Goal: Task Accomplishment & Management: Complete application form

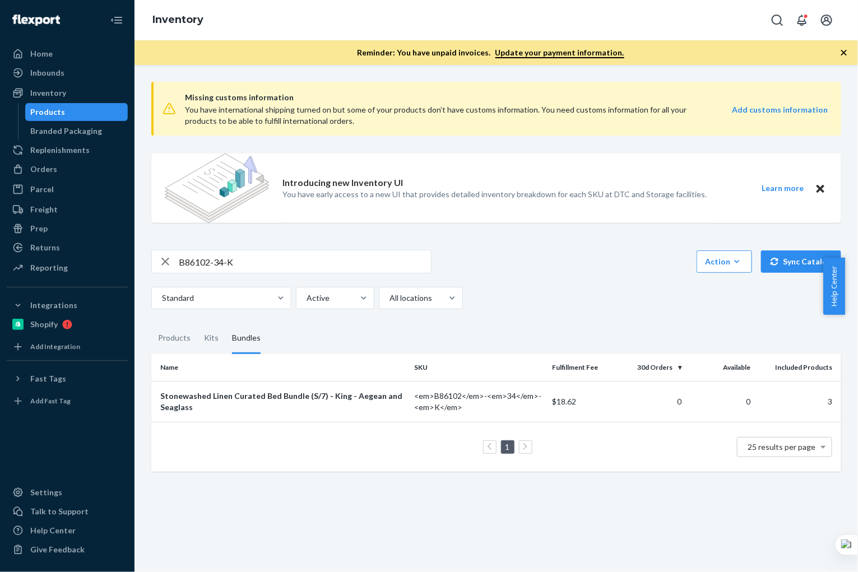
click at [265, 264] on input "B86102-34-K" at bounding box center [305, 261] width 252 height 22
click at [54, 173] on div "Orders" at bounding box center [43, 169] width 27 height 11
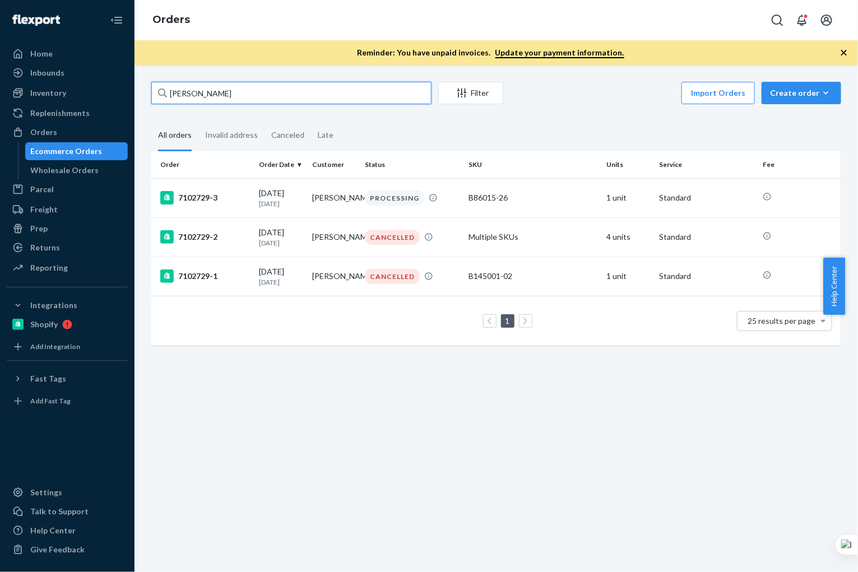
click at [245, 85] on input "[PERSON_NAME]" at bounding box center [291, 93] width 280 height 22
paste input "[PERSON_NAME]"
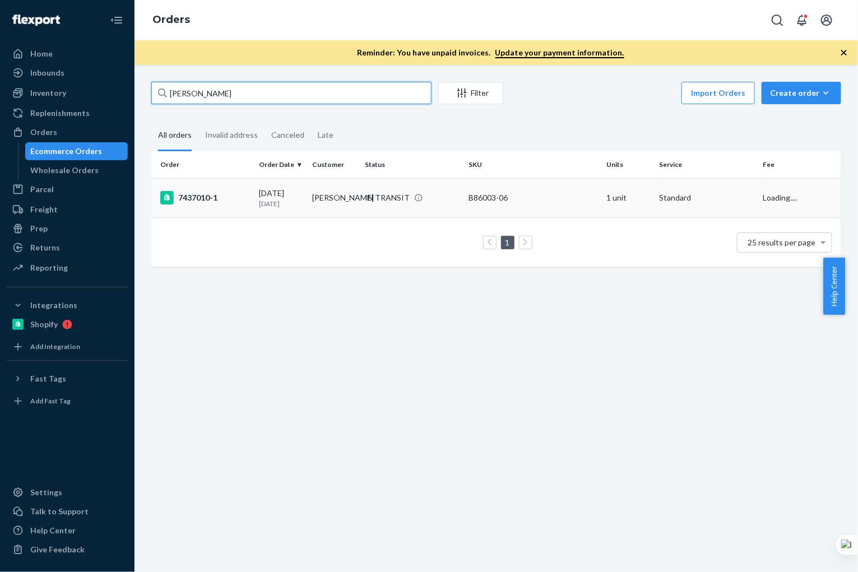
type input "[PERSON_NAME]"
click at [236, 210] on td "7437010-1" at bounding box center [203, 197] width 104 height 39
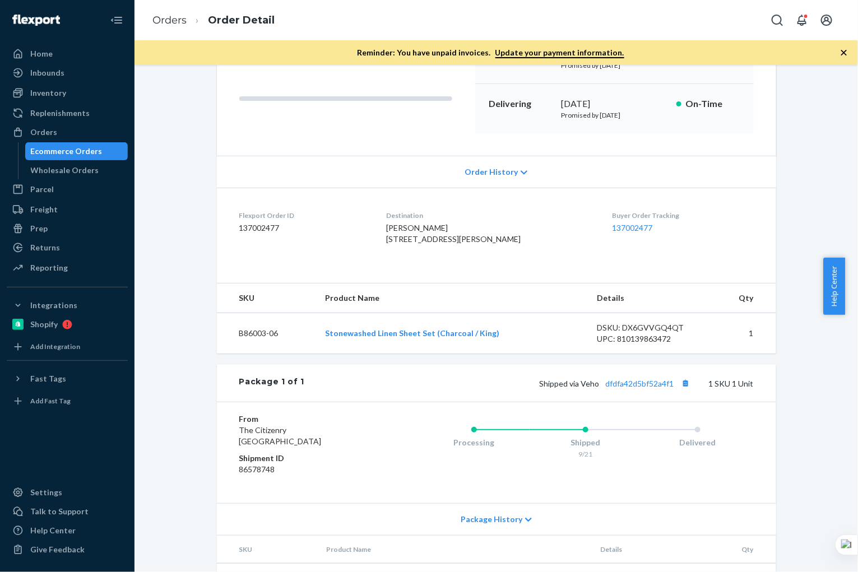
scroll to position [127, 0]
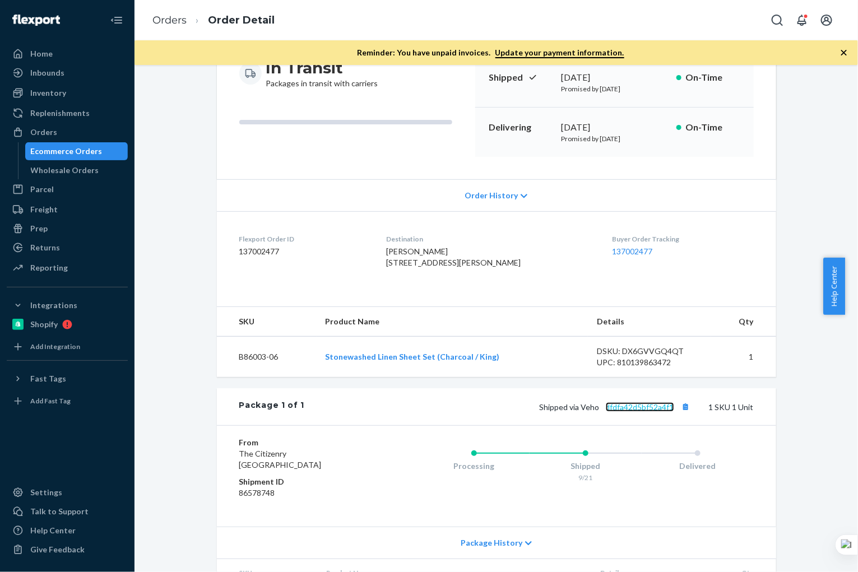
click at [645, 412] on link "dfdfa42d5bf52a4f1" at bounding box center [640, 407] width 68 height 10
click at [678, 414] on button "Copy tracking number" at bounding box center [685, 406] width 15 height 15
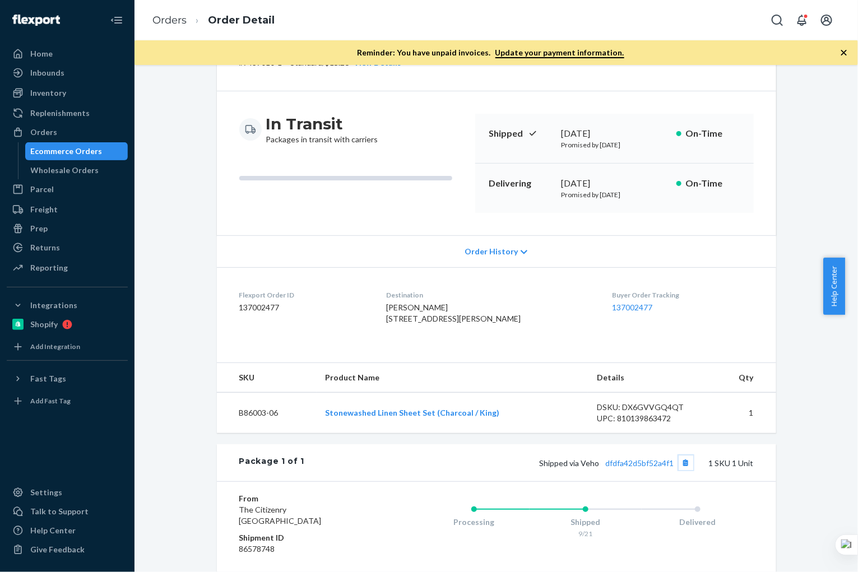
scroll to position [220, 0]
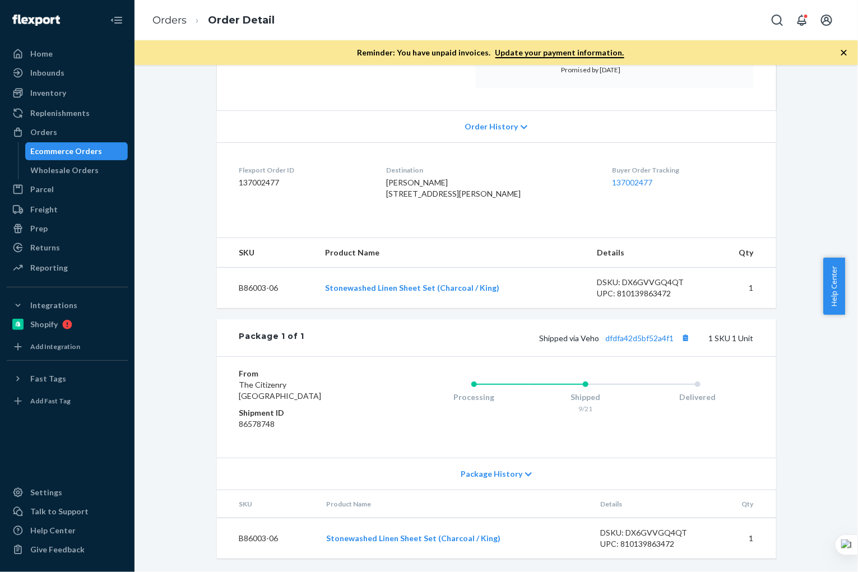
click at [74, 152] on div "Ecommerce Orders" at bounding box center [67, 151] width 72 height 11
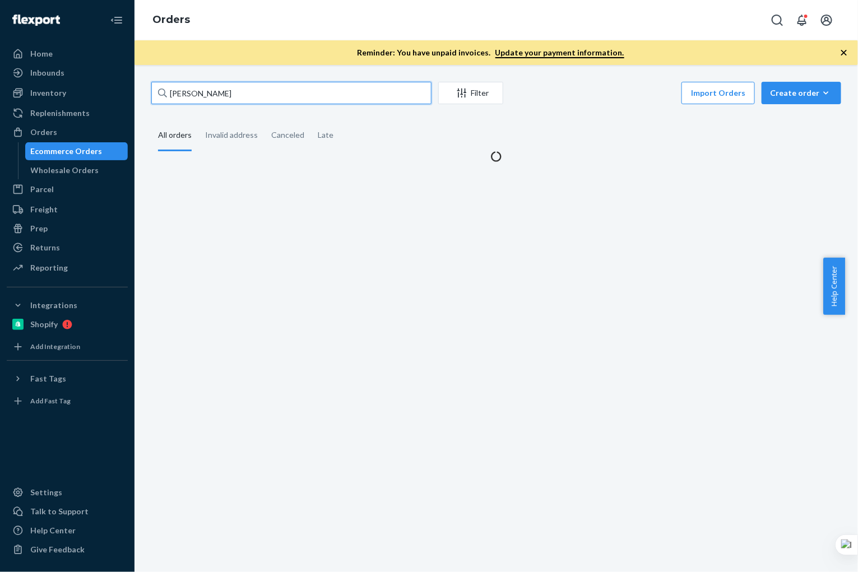
click at [237, 97] on input "[PERSON_NAME]" at bounding box center [291, 93] width 280 height 22
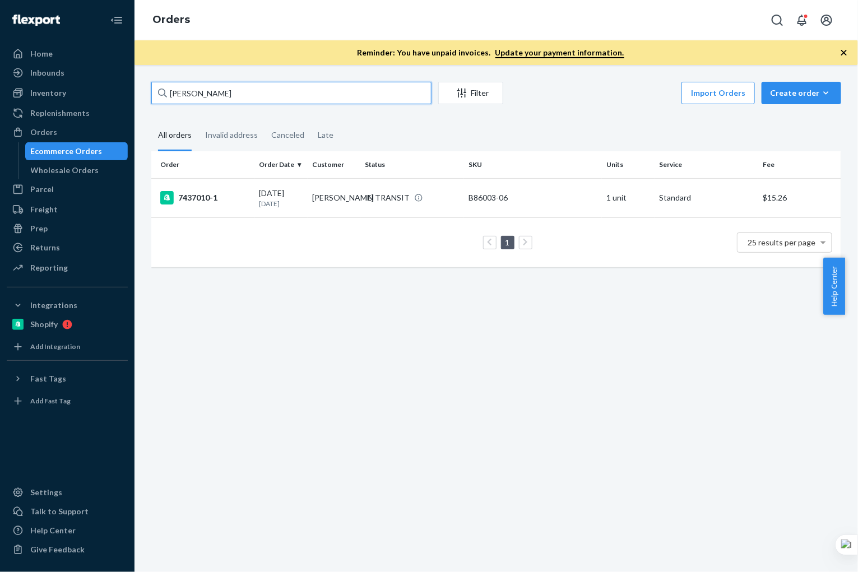
paste input "[PERSON_NAME]"
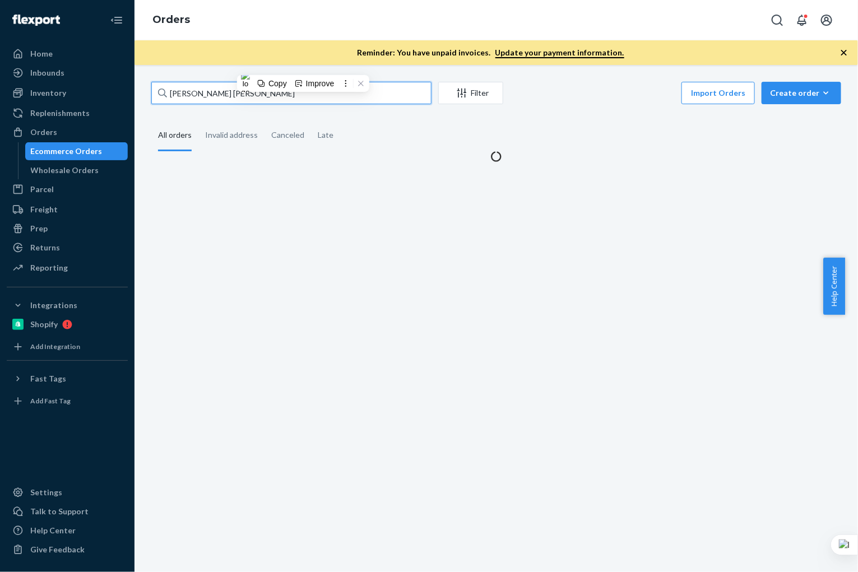
paste input "text"
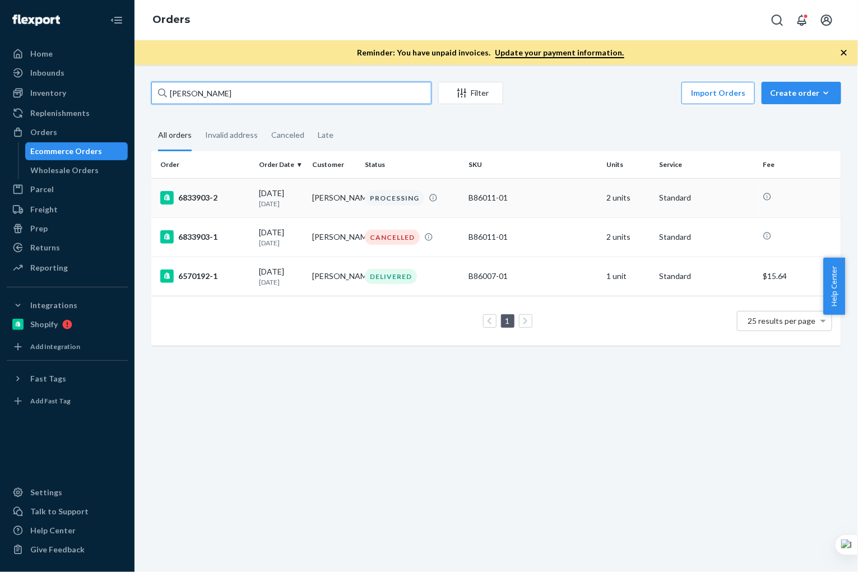
type input "[PERSON_NAME]"
click at [247, 204] on div "6833903-2" at bounding box center [205, 197] width 90 height 13
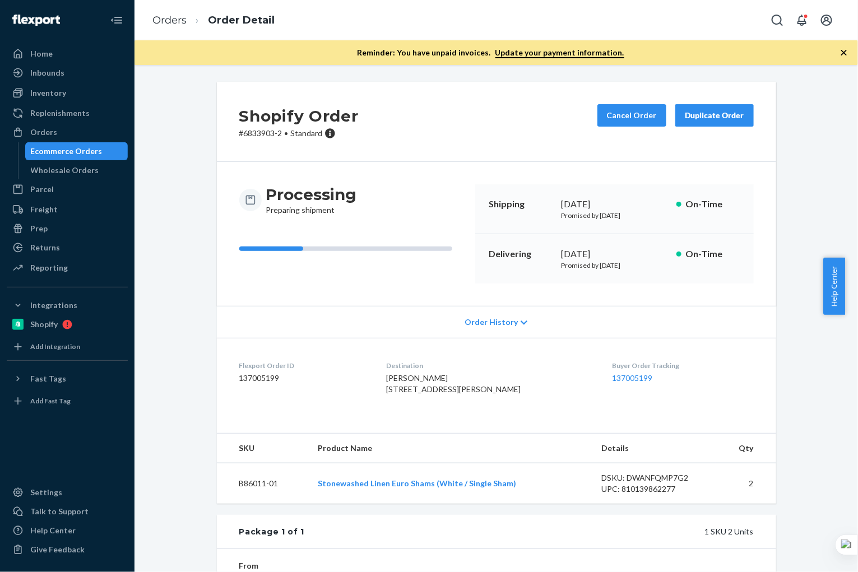
drag, startPoint x: 36, startPoint y: 145, endPoint x: 134, endPoint y: 139, distance: 98.2
click at [36, 146] on div "Ecommerce Orders" at bounding box center [67, 151] width 72 height 11
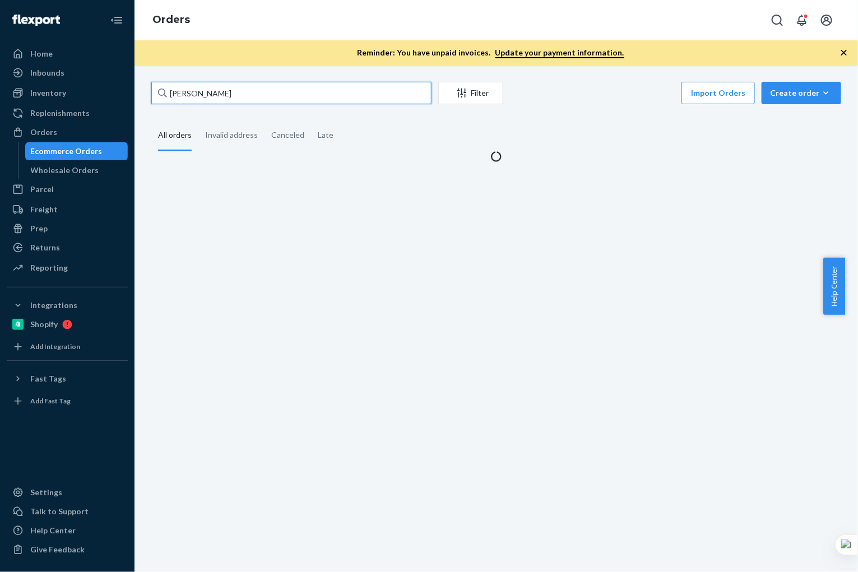
click at [281, 99] on input "[PERSON_NAME]" at bounding box center [291, 93] width 280 height 22
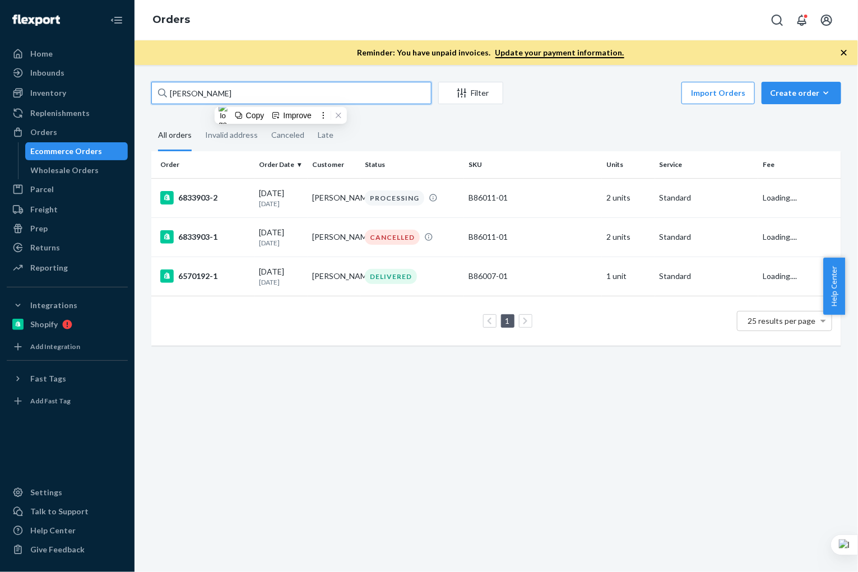
paste input "[PERSON_NAME]"
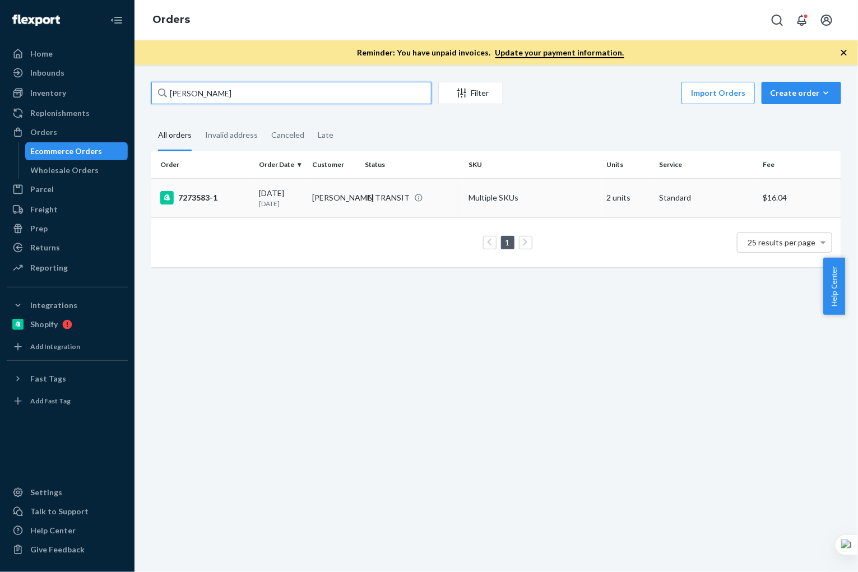
type input "[PERSON_NAME]"
click at [340, 206] on td "[PERSON_NAME]" at bounding box center [334, 197] width 53 height 39
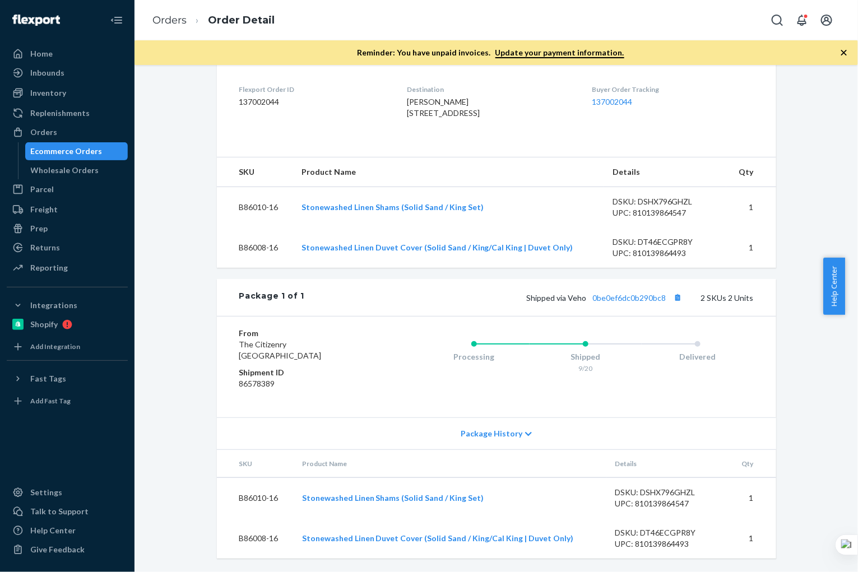
scroll to position [300, 0]
click at [626, 296] on link "0be0ef6dc0b290bc8" at bounding box center [629, 298] width 73 height 10
click at [76, 148] on div "Ecommerce Orders" at bounding box center [67, 151] width 72 height 11
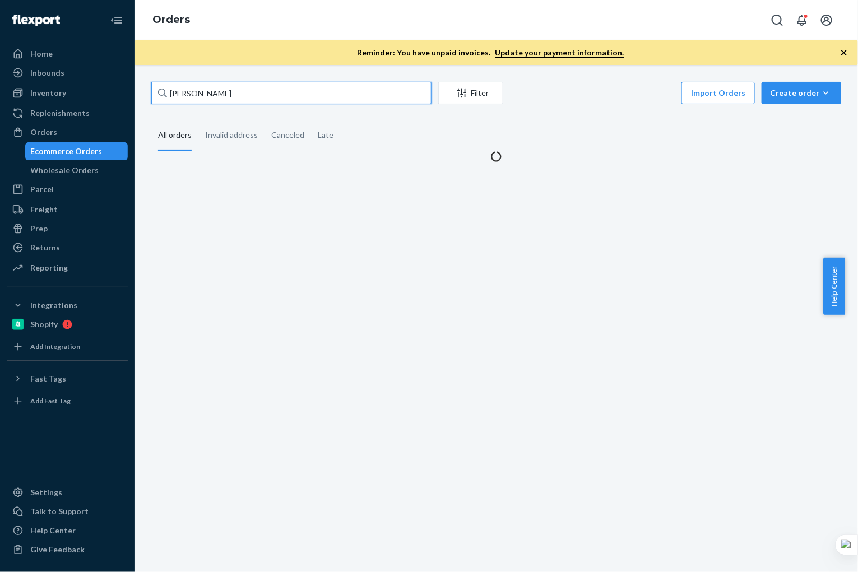
click at [271, 91] on input "[PERSON_NAME]" at bounding box center [291, 93] width 280 height 22
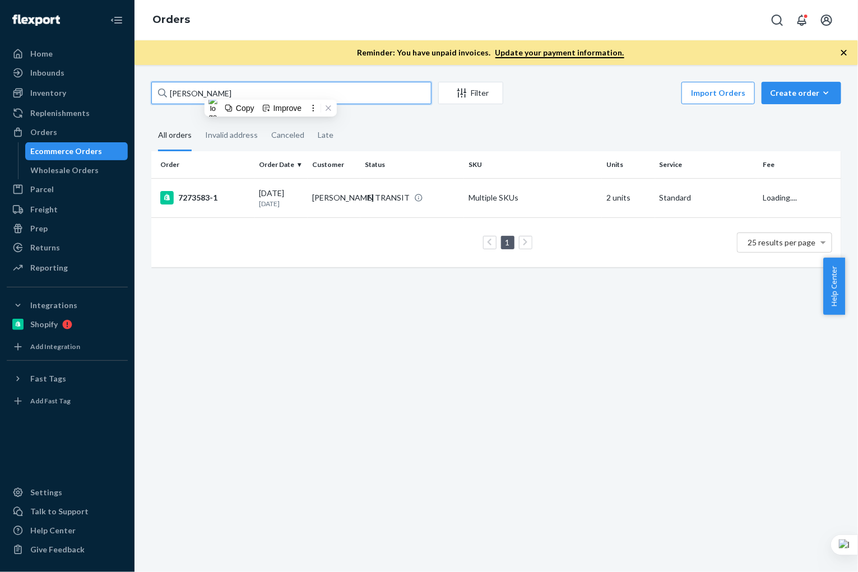
paste input "[PERSON_NAME]"
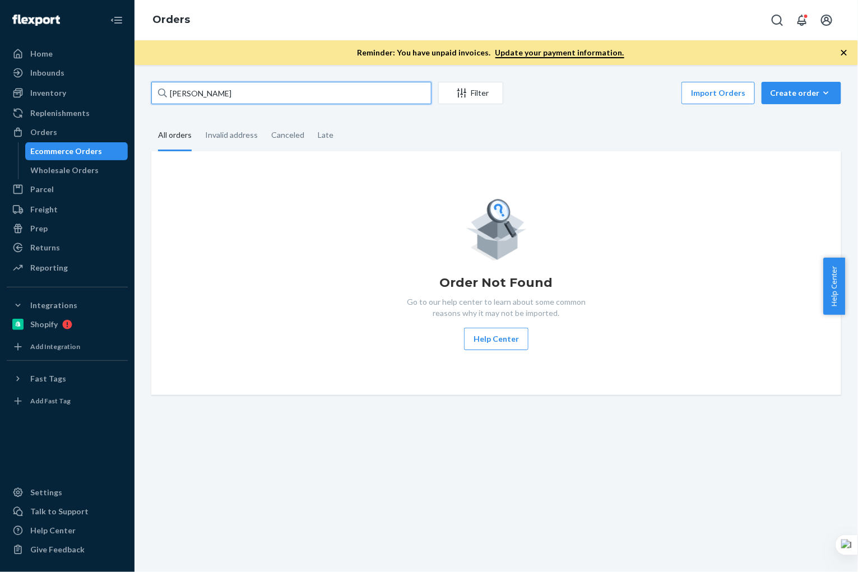
type input "[PERSON_NAME]"
click at [72, 97] on div "Inventory" at bounding box center [67, 93] width 119 height 16
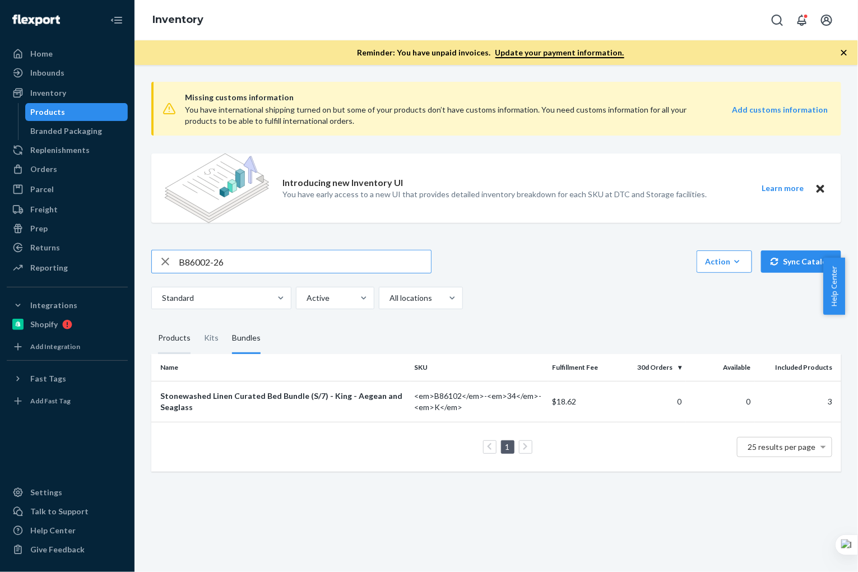
type input "B86002-26"
click at [168, 340] on div "Products" at bounding box center [174, 338] width 32 height 31
click at [151, 323] on input "Products" at bounding box center [151, 323] width 0 height 0
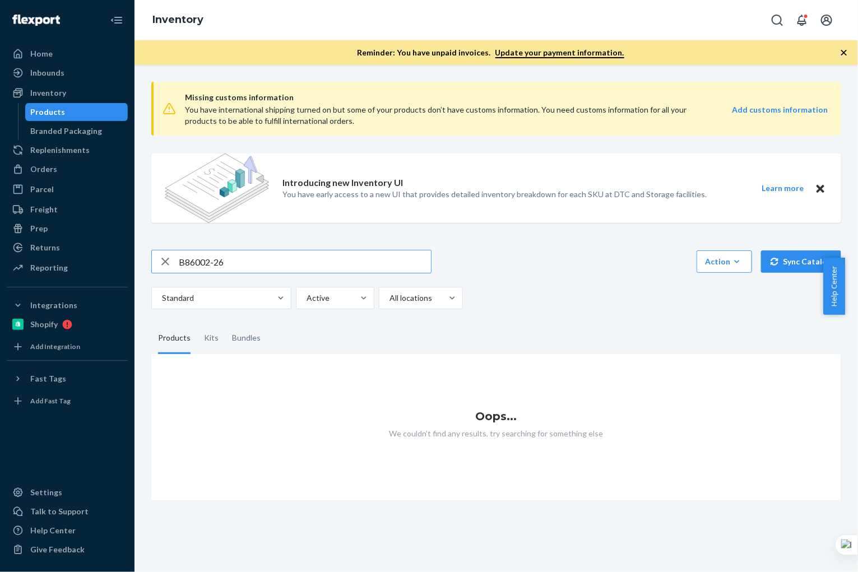
click at [264, 262] on input "B86002-26" at bounding box center [305, 261] width 252 height 22
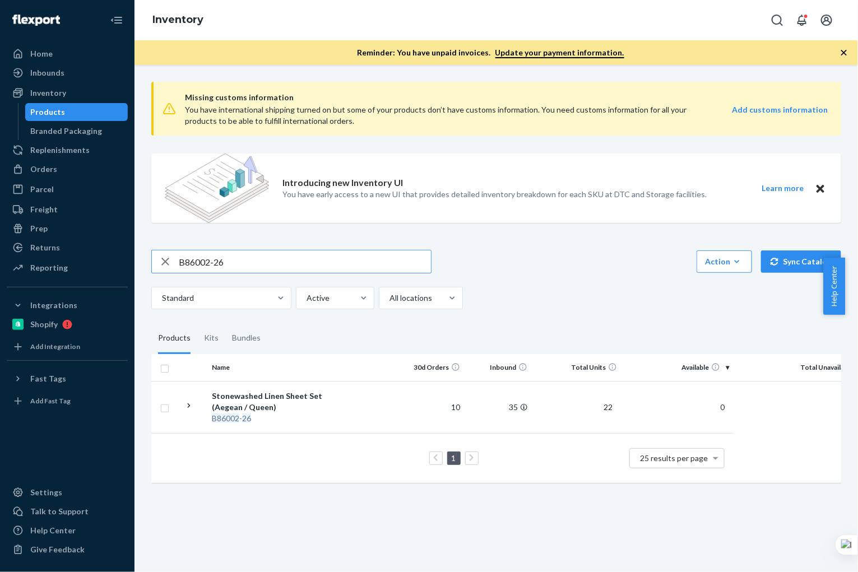
drag, startPoint x: 179, startPoint y: 262, endPoint x: 206, endPoint y: 228, distance: 43.1
click at [180, 262] on input "B86002-26" at bounding box center [305, 261] width 252 height 22
drag, startPoint x: 244, startPoint y: 262, endPoint x: 253, endPoint y: 262, distance: 9.0
click at [244, 262] on input "B86002-26" at bounding box center [305, 261] width 252 height 22
drag, startPoint x: 254, startPoint y: 262, endPoint x: 134, endPoint y: 259, distance: 119.4
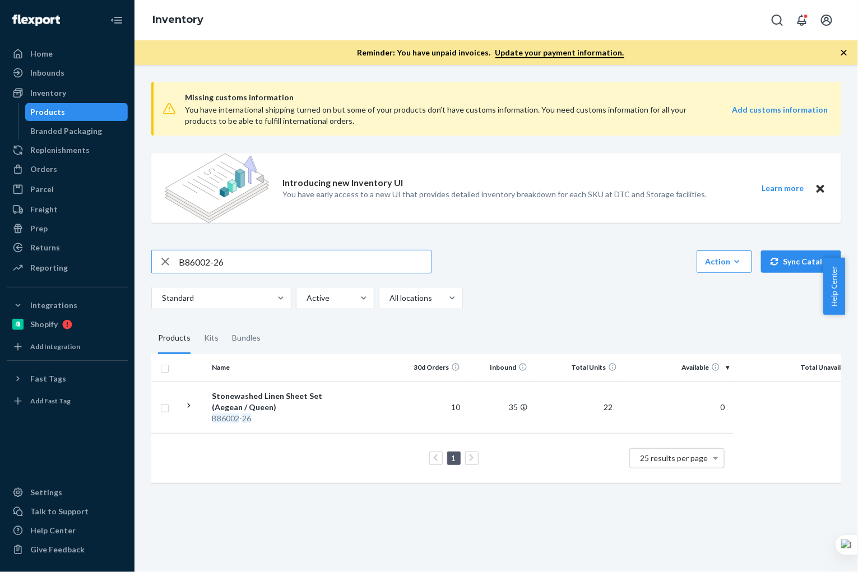
click at [136, 259] on div "Missing customs information You have international shipping turned on but some …" at bounding box center [495, 318] width 723 height 507
click at [247, 342] on div "Bundles" at bounding box center [246, 338] width 29 height 31
click at [225, 323] on input "Bundles" at bounding box center [225, 323] width 0 height 0
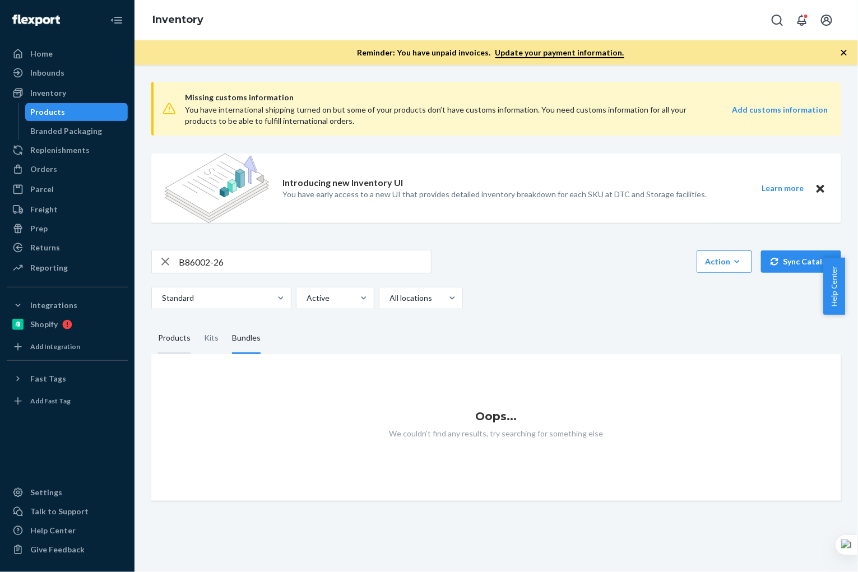
click at [169, 342] on div "Products" at bounding box center [174, 338] width 32 height 31
click at [151, 323] on input "Products" at bounding box center [151, 323] width 0 height 0
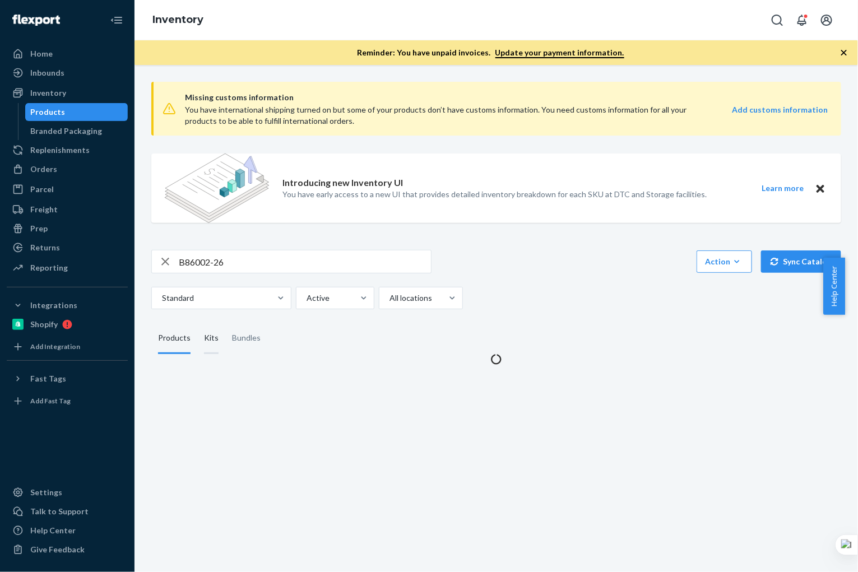
click at [213, 342] on div "Kits" at bounding box center [211, 338] width 15 height 31
click at [197, 323] on input "Kits" at bounding box center [197, 323] width 0 height 0
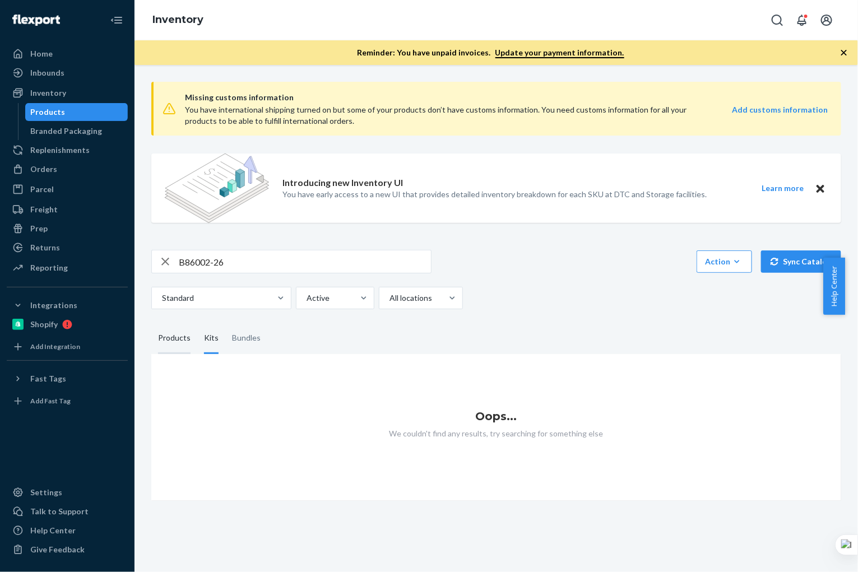
click at [189, 341] on div "Products" at bounding box center [174, 338] width 46 height 31
click at [151, 323] on input "Products" at bounding box center [151, 323] width 0 height 0
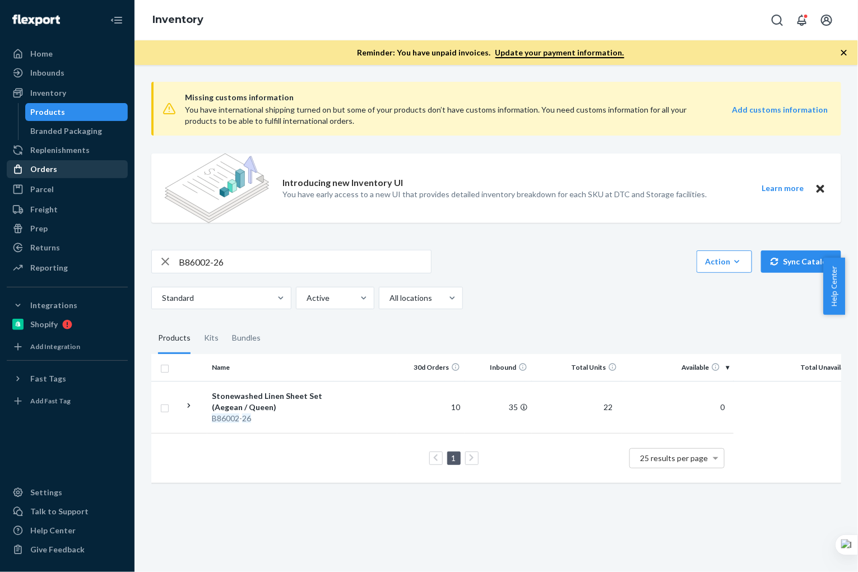
click at [57, 165] on div "Orders" at bounding box center [67, 169] width 119 height 16
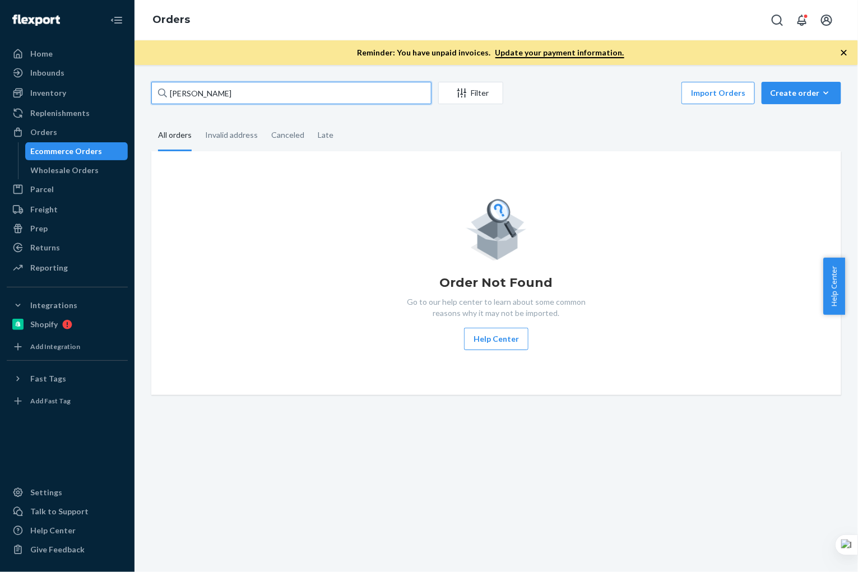
click at [273, 92] on input "[PERSON_NAME]" at bounding box center [291, 93] width 280 height 22
paste input "[PERSON_NAME]"
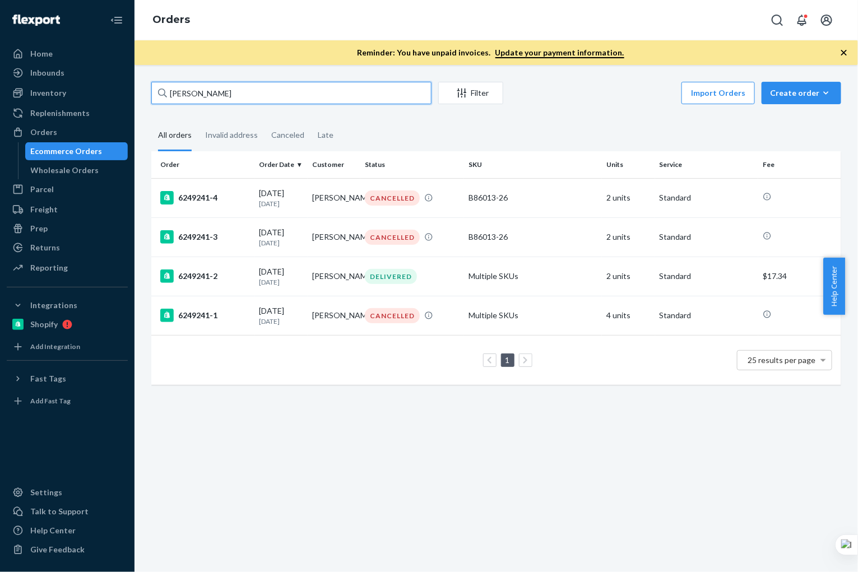
click at [230, 92] on input "[PERSON_NAME]" at bounding box center [291, 93] width 280 height 22
drag, startPoint x: 270, startPoint y: 96, endPoint x: 110, endPoint y: 100, distance: 160.3
click at [110, 100] on div "Home Inbounds Shipping Plans Problems Inventory Products Branded Packaging Repl…" at bounding box center [429, 286] width 858 height 572
click at [258, 79] on div "[PERSON_NAME] Filter Import Orders Create order Ecommerce order Removal order A…" at bounding box center [495, 318] width 723 height 507
drag, startPoint x: 257, startPoint y: 86, endPoint x: 260, endPoint y: 96, distance: 10.1
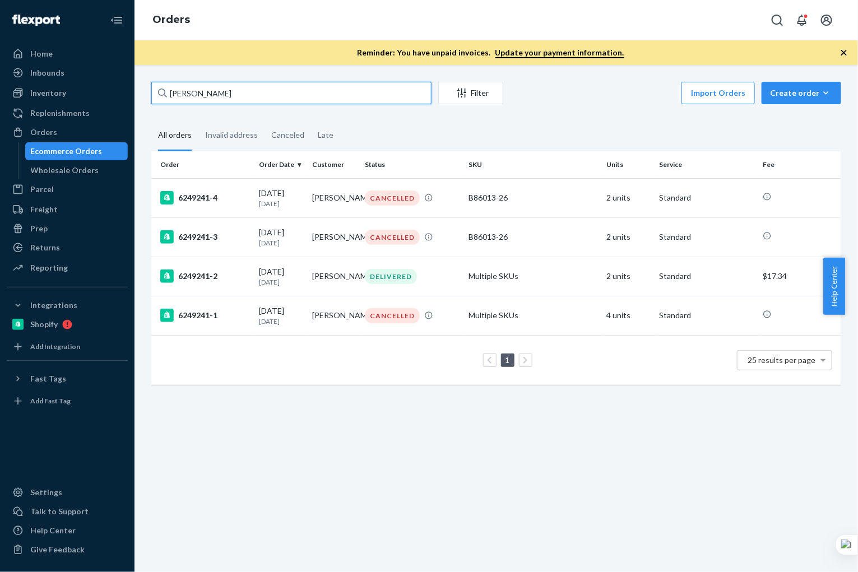
click at [260, 96] on input "[PERSON_NAME]" at bounding box center [291, 93] width 280 height 22
paste input "[PERSON_NAME]"
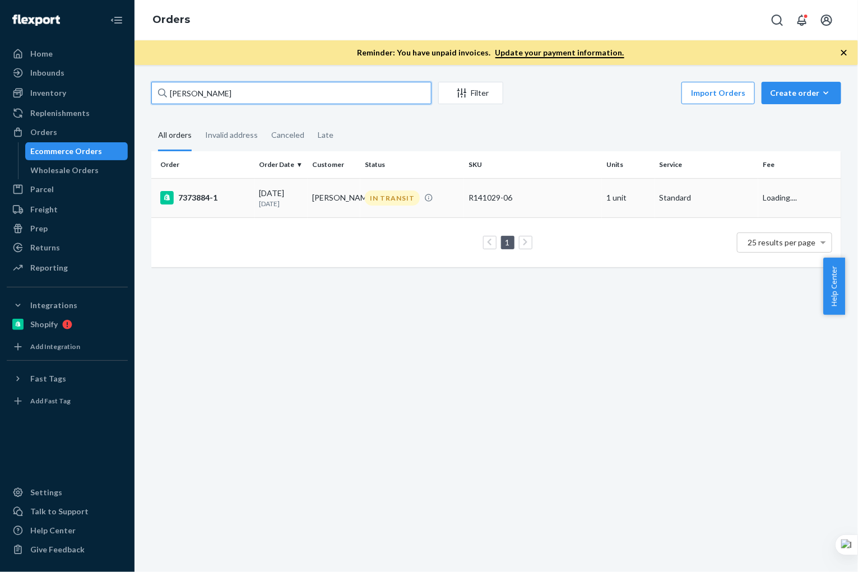
type input "[PERSON_NAME]"
click at [332, 202] on td "[PERSON_NAME]" at bounding box center [334, 197] width 53 height 39
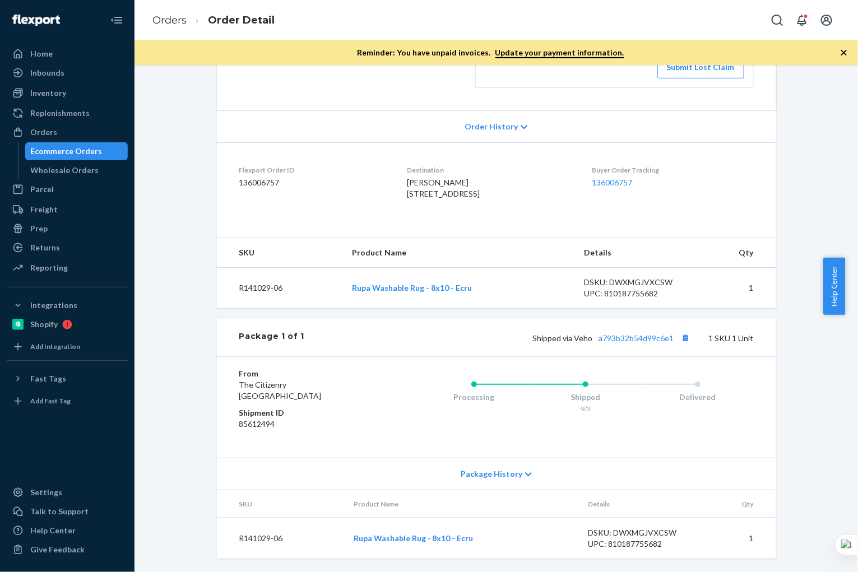
scroll to position [247, 0]
drag, startPoint x: 281, startPoint y: 539, endPoint x: 219, endPoint y: 541, distance: 61.7
click at [219, 541] on td "R141029-06" at bounding box center [281, 538] width 128 height 41
copy td "R141029-06"
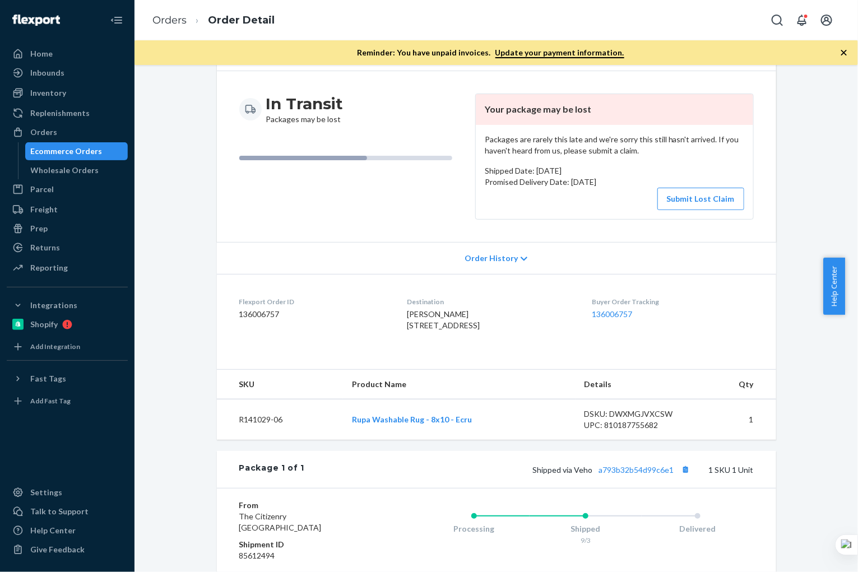
scroll to position [0, 0]
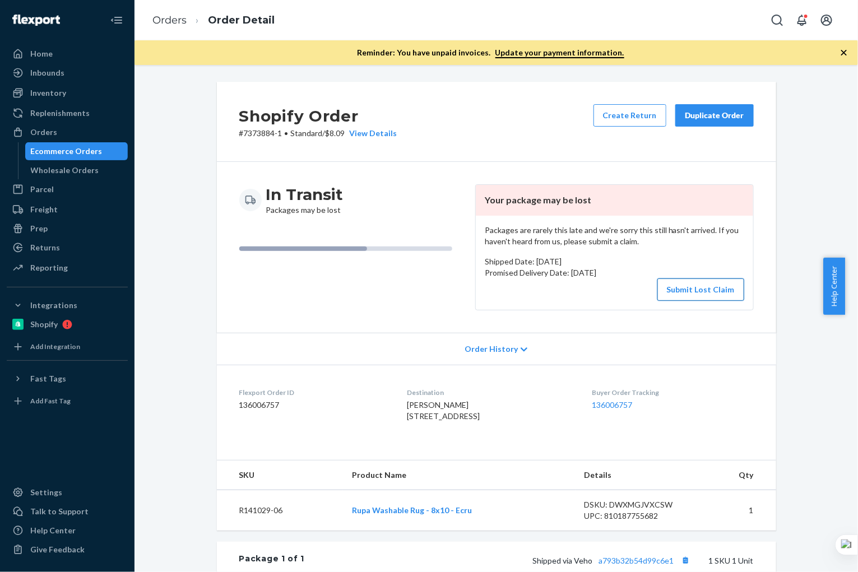
click at [696, 291] on button "Submit Lost Claim" at bounding box center [700, 289] width 87 height 22
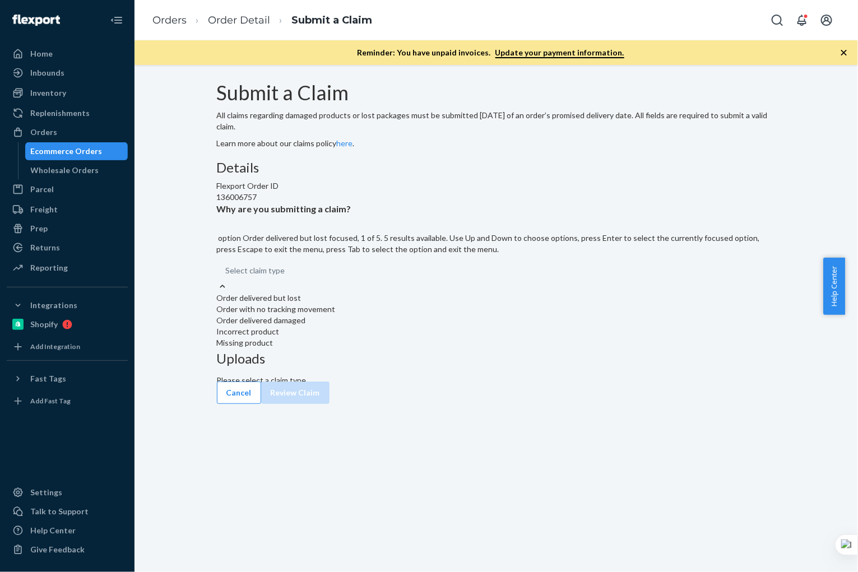
click at [398, 281] on div "Select claim type" at bounding box center [496, 271] width 559 height 20
click at [227, 276] on input "Why are you submitting a claim? option Order delivered but lost focused, 1 of 5…" at bounding box center [226, 270] width 1 height 11
click at [408, 315] on div "Order with no tracking movement" at bounding box center [496, 309] width 559 height 11
click at [227, 276] on input "Why are you submitting a claim? option Order with no tracking movement focused,…" at bounding box center [226, 270] width 1 height 11
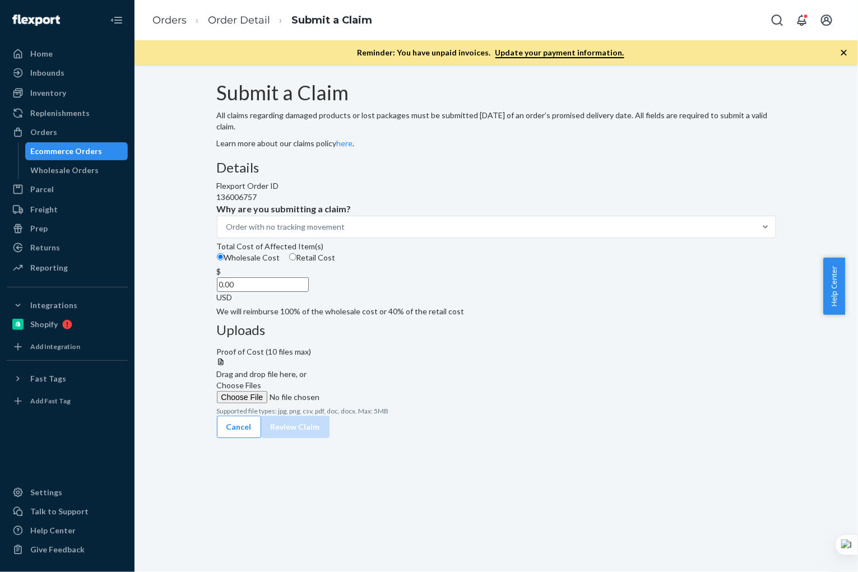
click at [296, 261] on input "Retail Cost" at bounding box center [292, 256] width 7 height 7
radio input "true"
radio input "false"
click at [262, 380] on span "Choose Files" at bounding box center [239, 385] width 45 height 10
click at [369, 391] on input "Choose Files" at bounding box center [293, 397] width 152 height 12
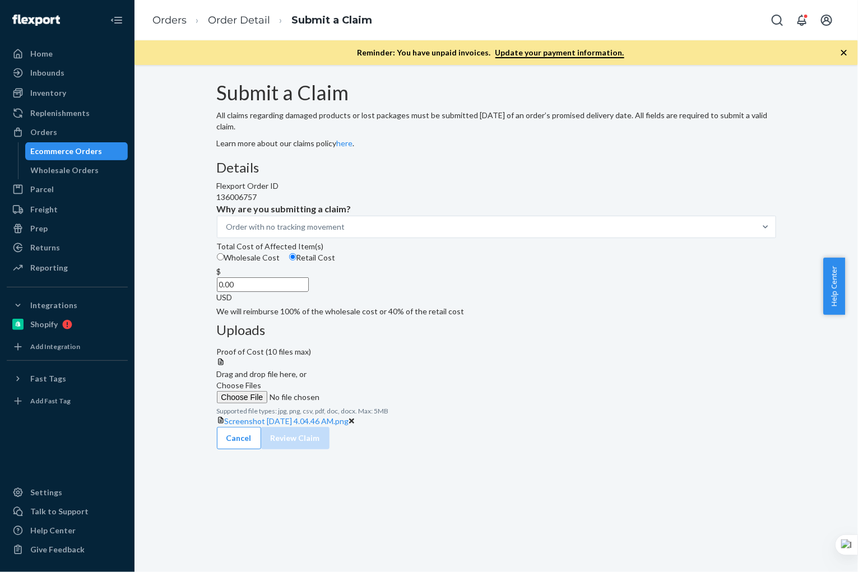
drag, startPoint x: 711, startPoint y: 380, endPoint x: 708, endPoint y: 375, distance: 6.3
click at [355, 417] on icon at bounding box center [352, 421] width 6 height 8
click at [309, 292] on input "0.00" at bounding box center [263, 284] width 92 height 15
paste input "799"
type input "799.00"
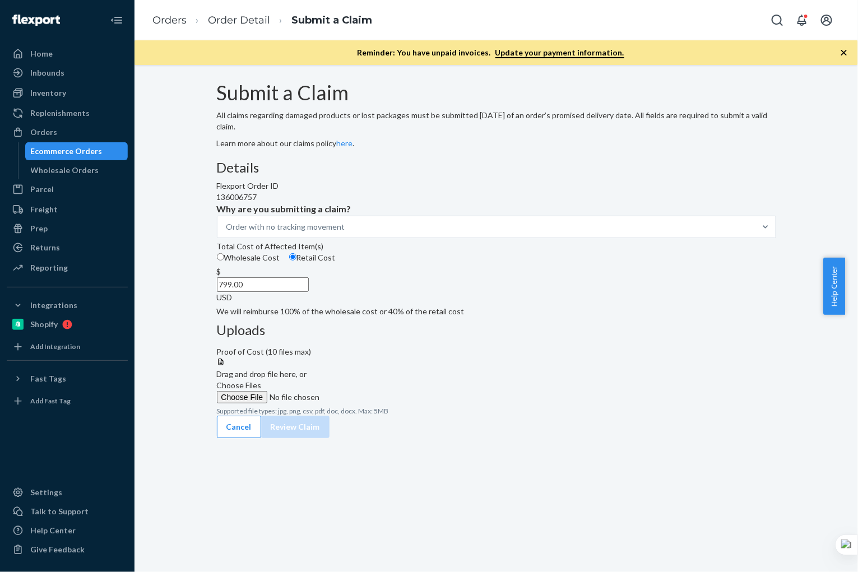
drag, startPoint x: 566, startPoint y: 389, endPoint x: 588, endPoint y: 351, distance: 43.9
click at [567, 388] on div "Uploads Proof of Cost (10 files max) Drag and drop file here, or Choose Files S…" at bounding box center [496, 369] width 559 height 103
click at [262, 380] on span "Choose Files" at bounding box center [239, 385] width 45 height 10
click at [369, 391] on input "Choose Files" at bounding box center [293, 397] width 152 height 12
click at [329, 449] on button "Review Claim" at bounding box center [295, 438] width 68 height 22
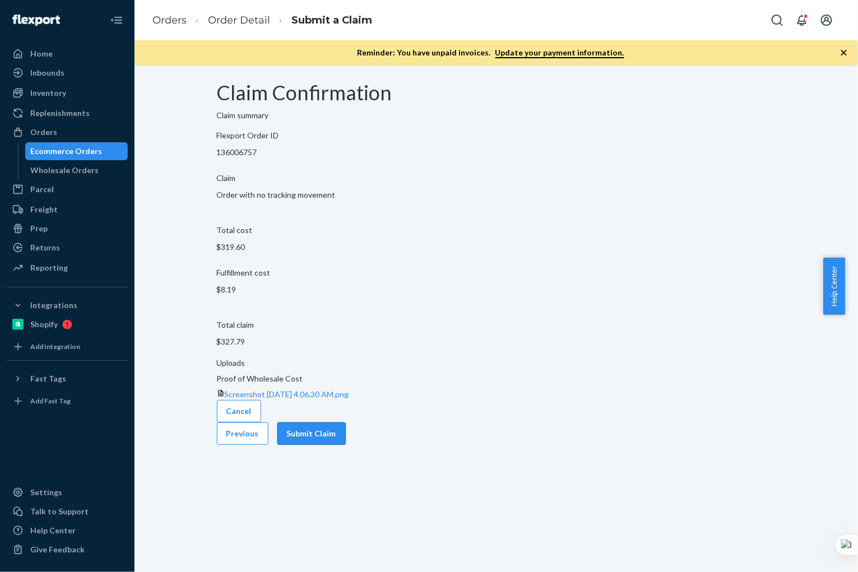
click at [346, 435] on button "Submit Claim" at bounding box center [311, 433] width 68 height 22
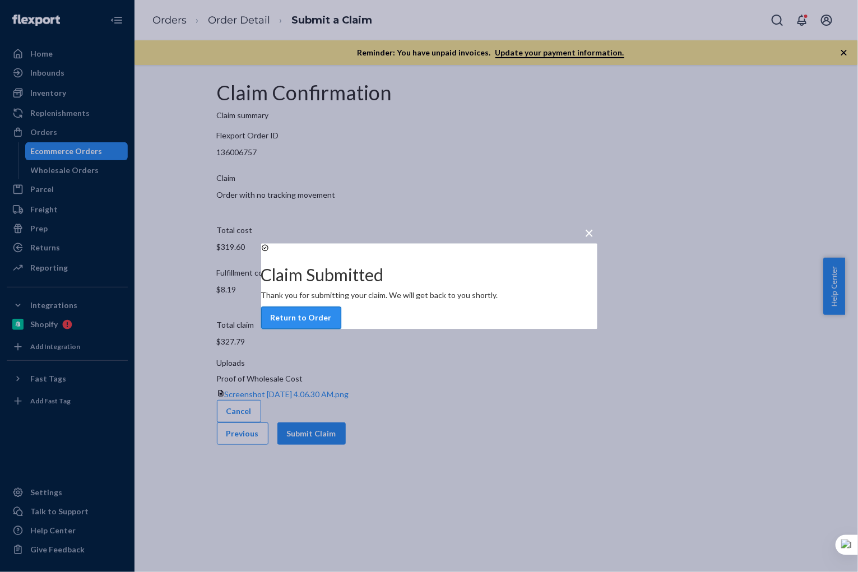
click at [341, 329] on button "Return to Order" at bounding box center [301, 317] width 80 height 22
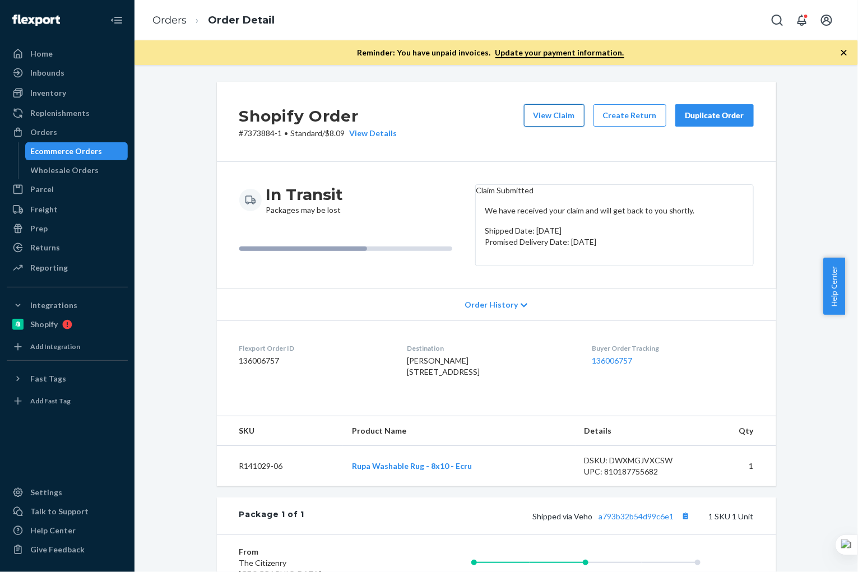
click at [559, 117] on button "View Claim" at bounding box center [554, 115] width 61 height 22
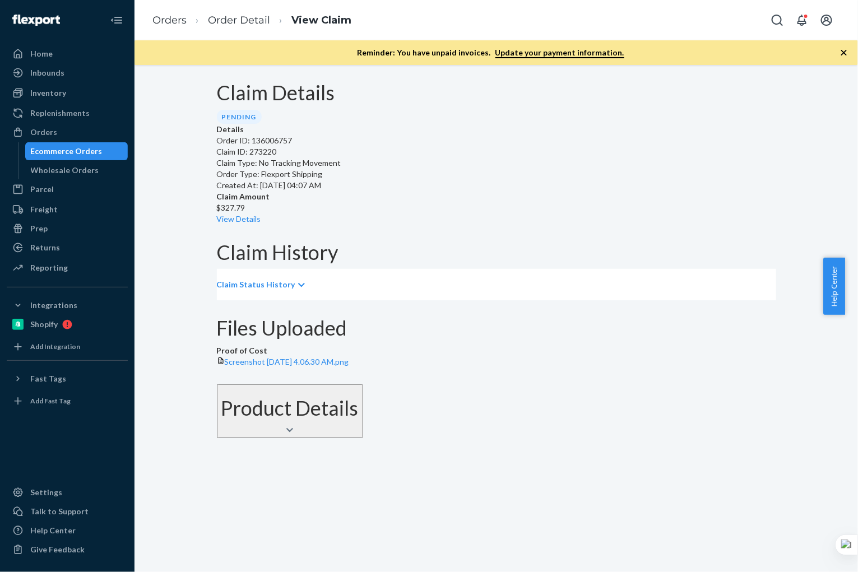
click at [282, 146] on p "Order ID: 136006757" at bounding box center [496, 140] width 559 height 11
copy p "136006757"
click at [285, 157] on p "Claim ID: 273220" at bounding box center [496, 151] width 559 height 11
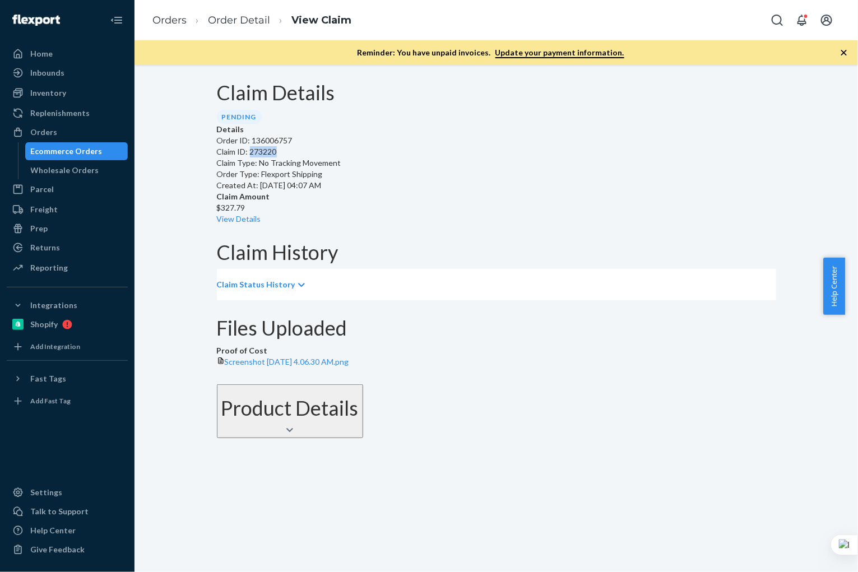
copy p "273220"
click at [444, 202] on p "$327.79" at bounding box center [496, 207] width 559 height 11
copy p "327.79"
click at [81, 151] on div "Ecommerce Orders" at bounding box center [67, 151] width 72 height 11
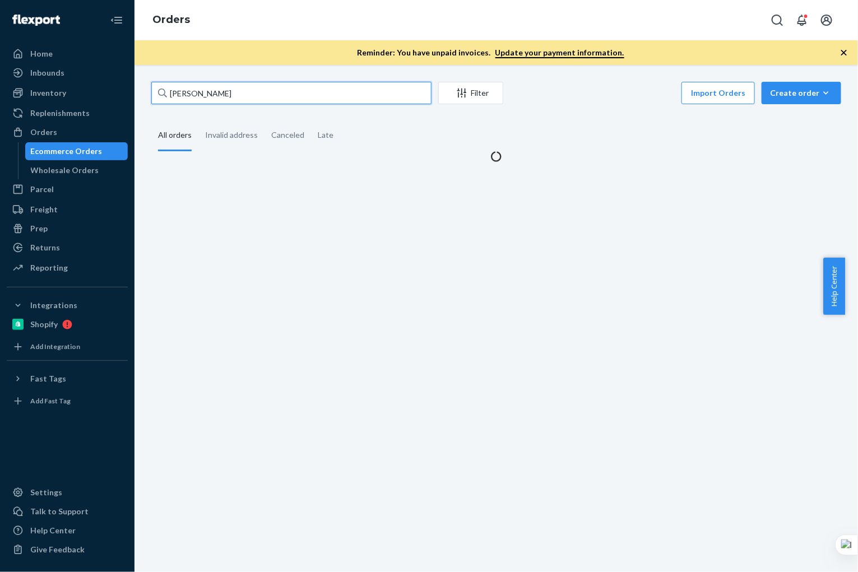
click at [227, 94] on input "[PERSON_NAME]" at bounding box center [291, 93] width 280 height 22
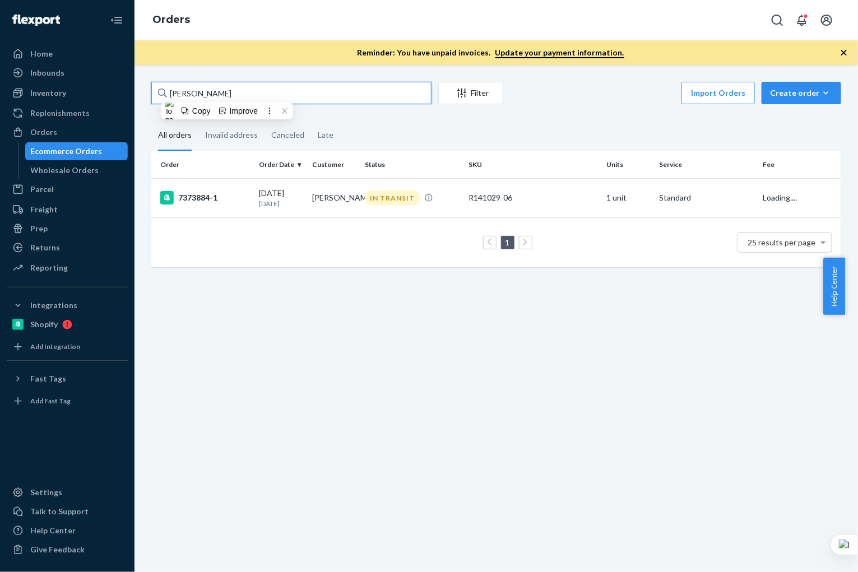
paste input "[PERSON_NAME]"
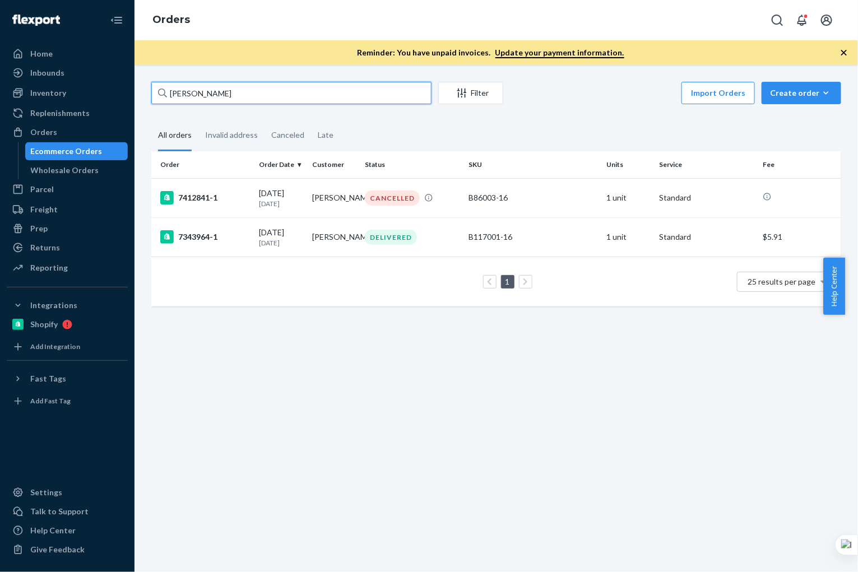
type input "[PERSON_NAME]"
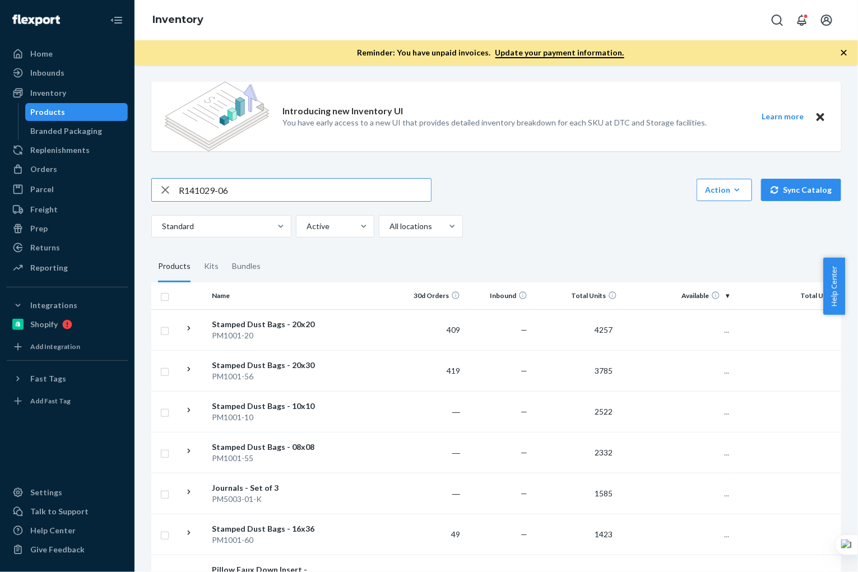
type input "R141029-06"
